Goal: Find contact information: Find contact information

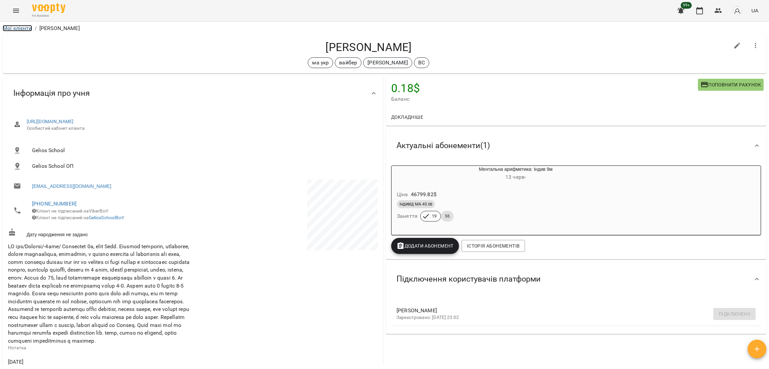
click at [22, 29] on link "Мої клієнти" at bounding box center [17, 28] width 29 height 6
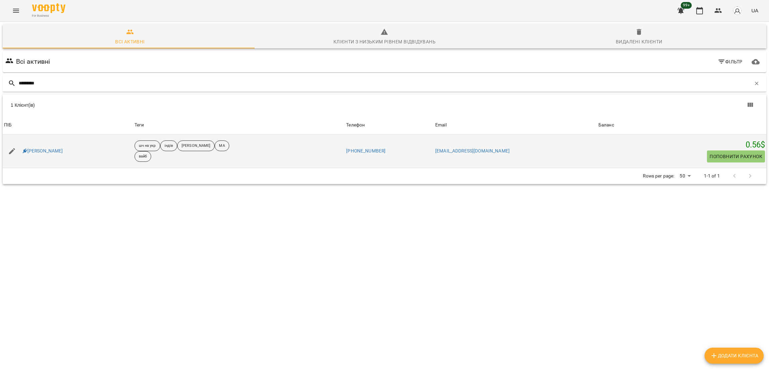
type input "********"
click at [62, 151] on div "[PERSON_NAME]" at bounding box center [42, 151] width 43 height 9
click at [59, 151] on link "[PERSON_NAME]" at bounding box center [43, 151] width 40 height 7
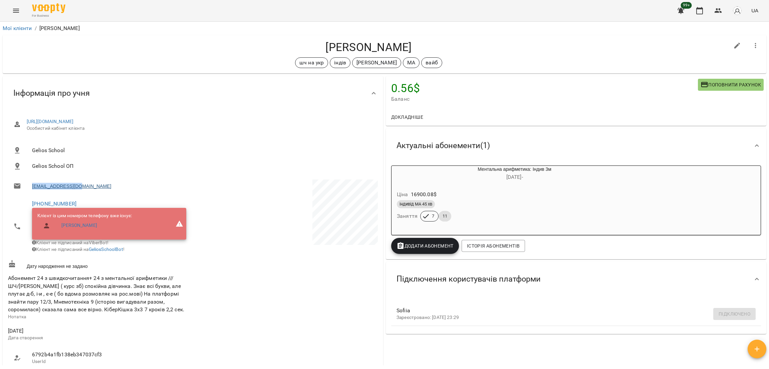
drag, startPoint x: 25, startPoint y: 186, endPoint x: 80, endPoint y: 185, distance: 54.4
click at [80, 185] on li "[EMAIL_ADDRESS][DOMAIN_NAME]" at bounding box center [100, 186] width 184 height 13
copy link "sofiiademidova2015"
